Goal: Information Seeking & Learning: Learn about a topic

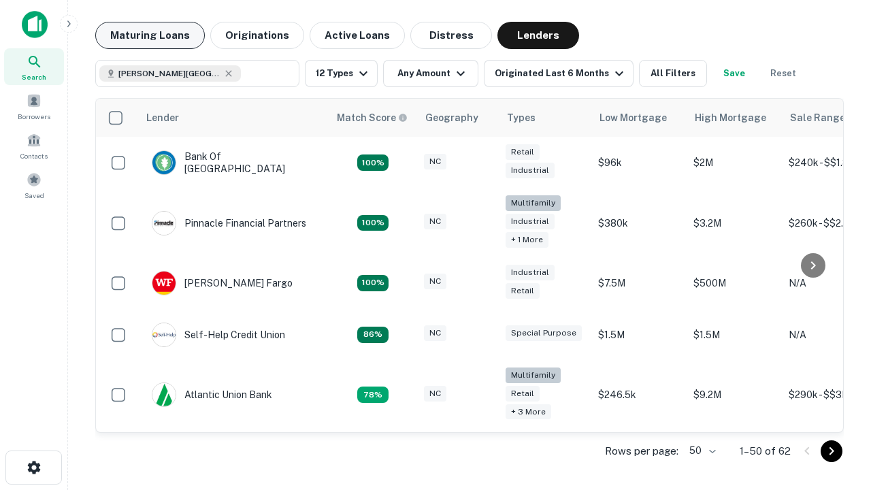
click at [150, 35] on button "Maturing Loans" at bounding box center [149, 35] width 109 height 27
